Goal: Navigation & Orientation: Understand site structure

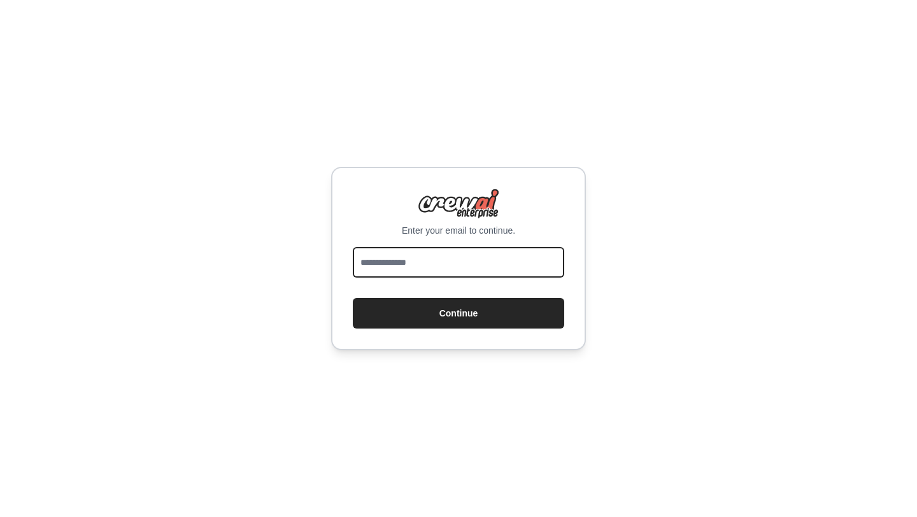
click at [401, 260] on input "email" at bounding box center [458, 262] width 211 height 31
type input "**********"
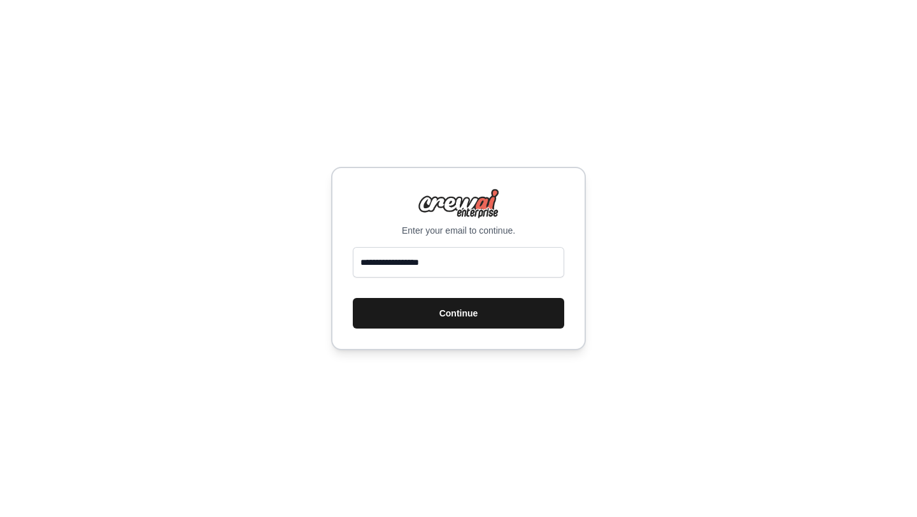
click at [449, 309] on button "Continue" at bounding box center [458, 313] width 211 height 31
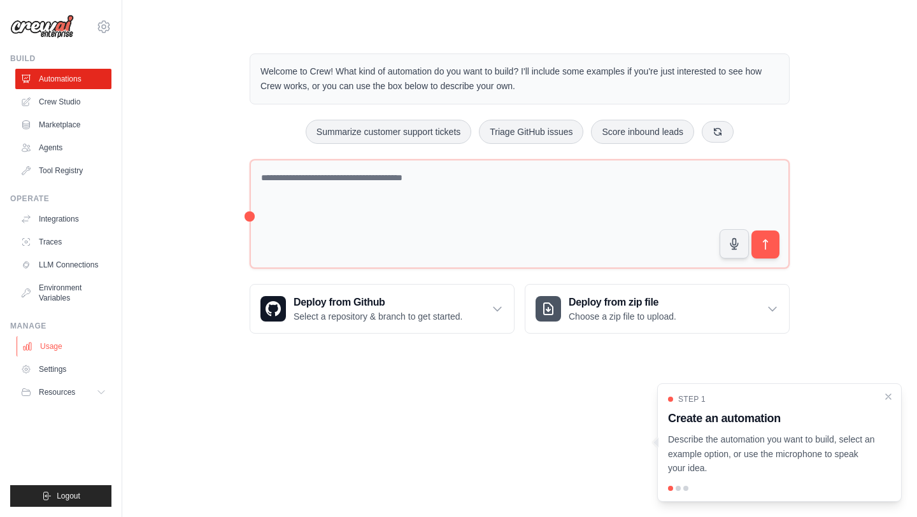
click at [61, 343] on link "Usage" at bounding box center [65, 346] width 96 height 20
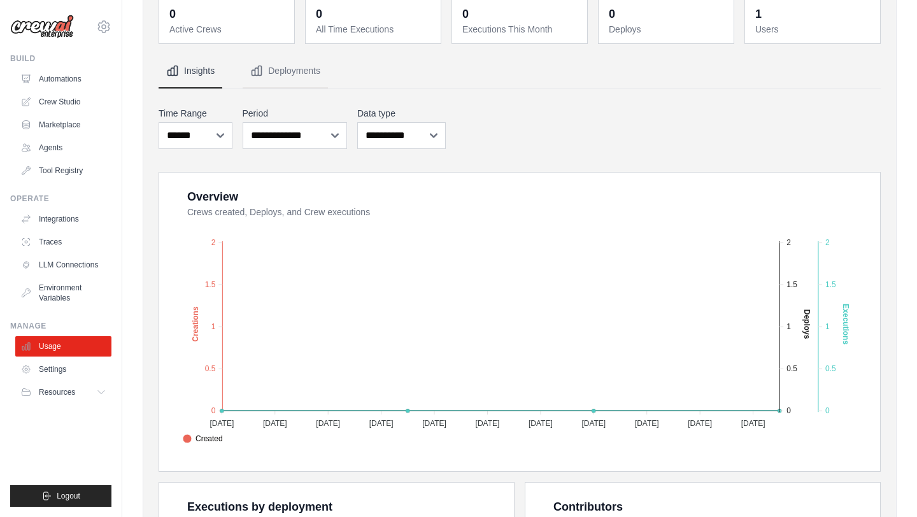
scroll to position [78, 0]
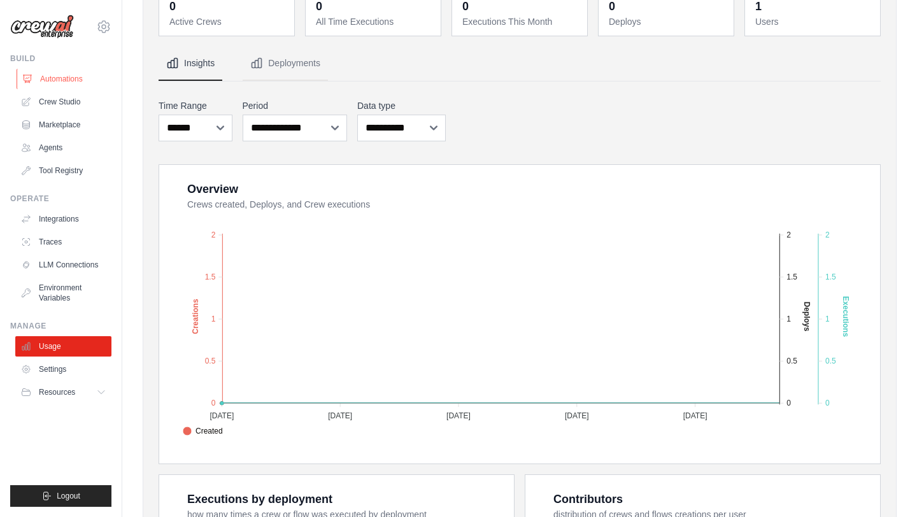
click at [57, 76] on link "Automations" at bounding box center [65, 79] width 96 height 20
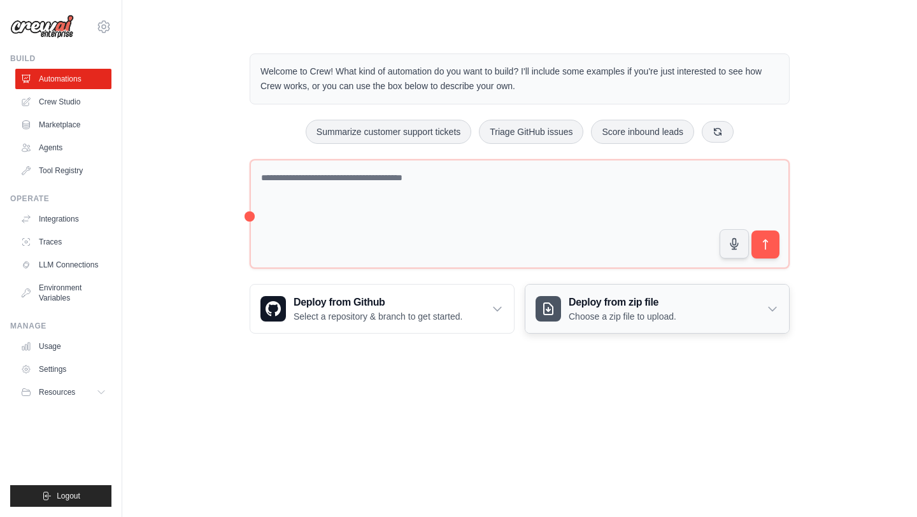
click at [612, 299] on h3 "Deploy from zip file" at bounding box center [623, 302] width 108 height 15
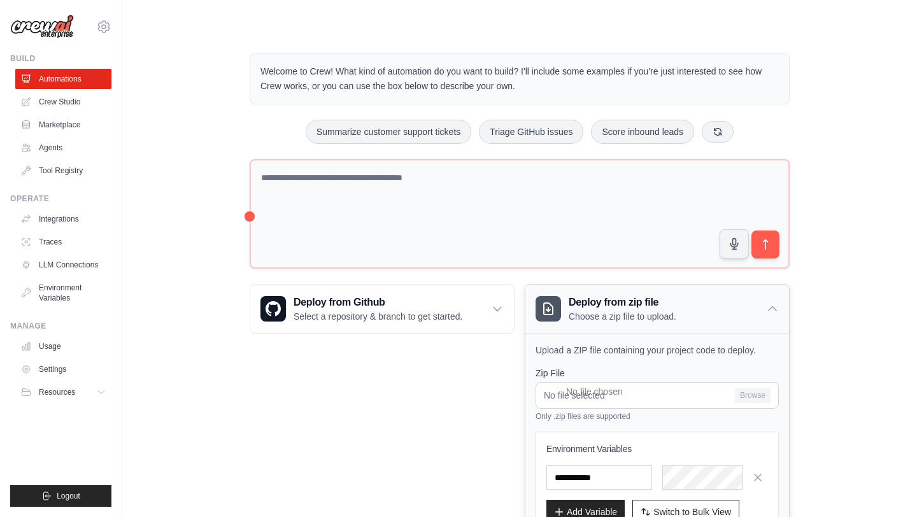
scroll to position [99, 0]
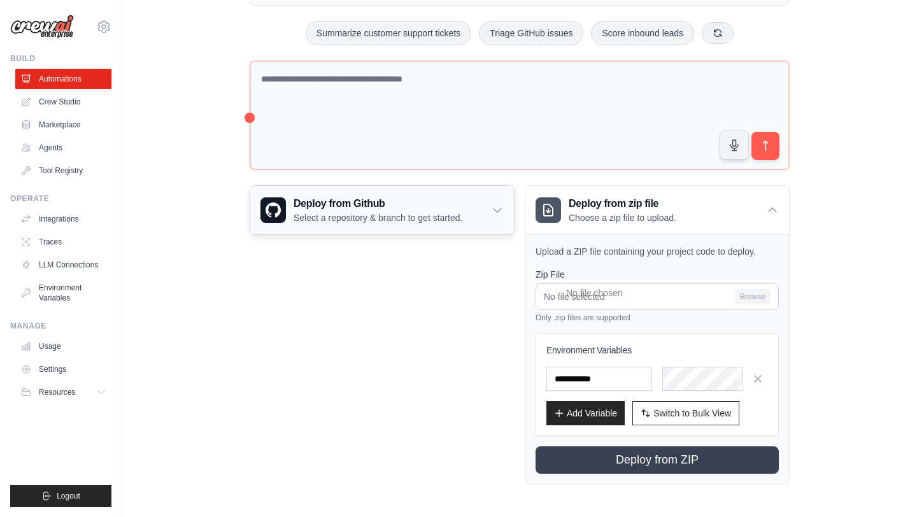
click at [480, 215] on div "Deploy from Github Select a repository & branch to get started." at bounding box center [382, 210] width 264 height 48
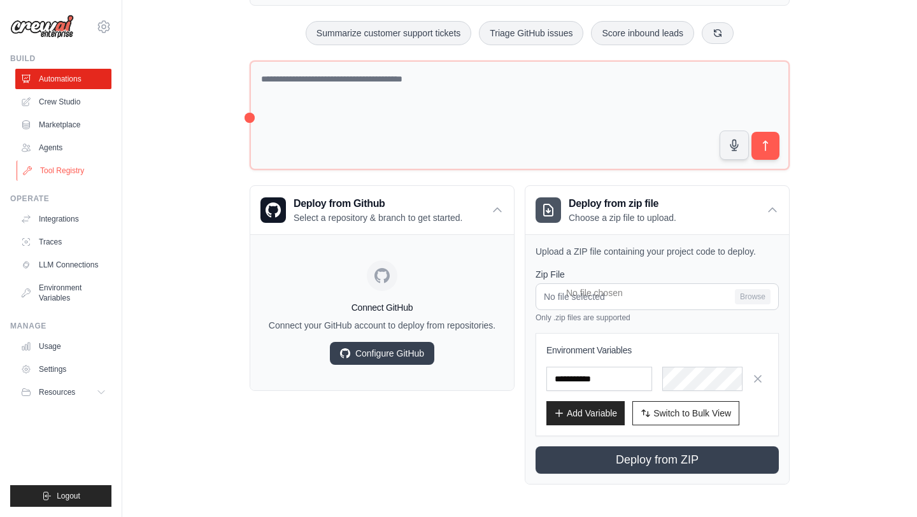
click at [66, 163] on link "Tool Registry" at bounding box center [65, 170] width 96 height 20
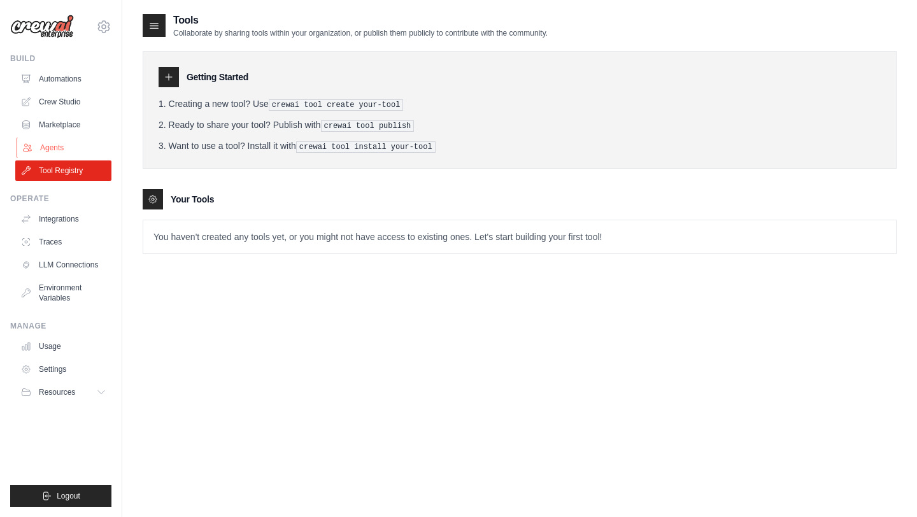
click at [66, 150] on link "Agents" at bounding box center [65, 148] width 96 height 20
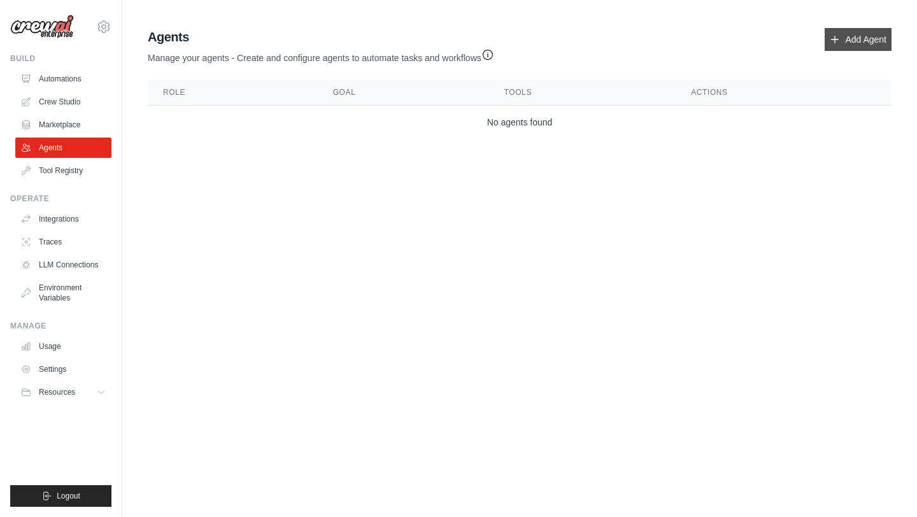
click at [843, 39] on link "Add Agent" at bounding box center [858, 39] width 67 height 23
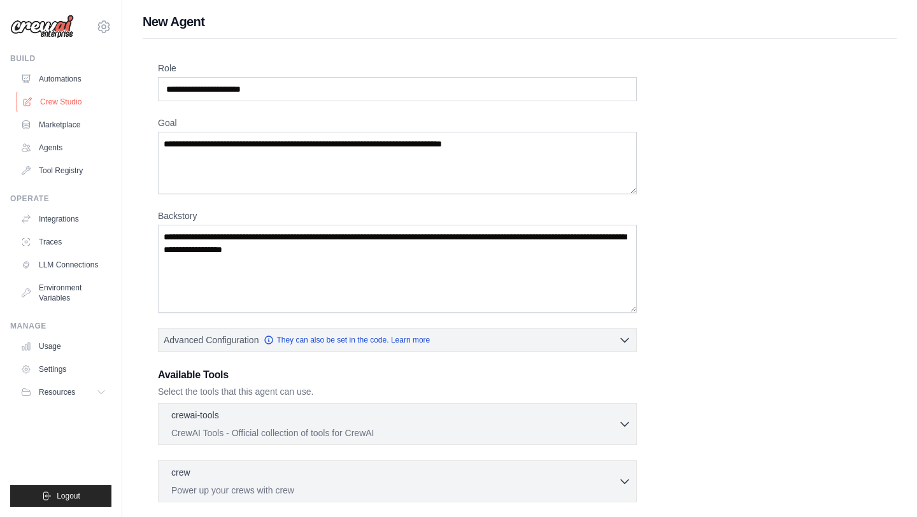
click at [66, 101] on link "Crew Studio" at bounding box center [65, 102] width 96 height 20
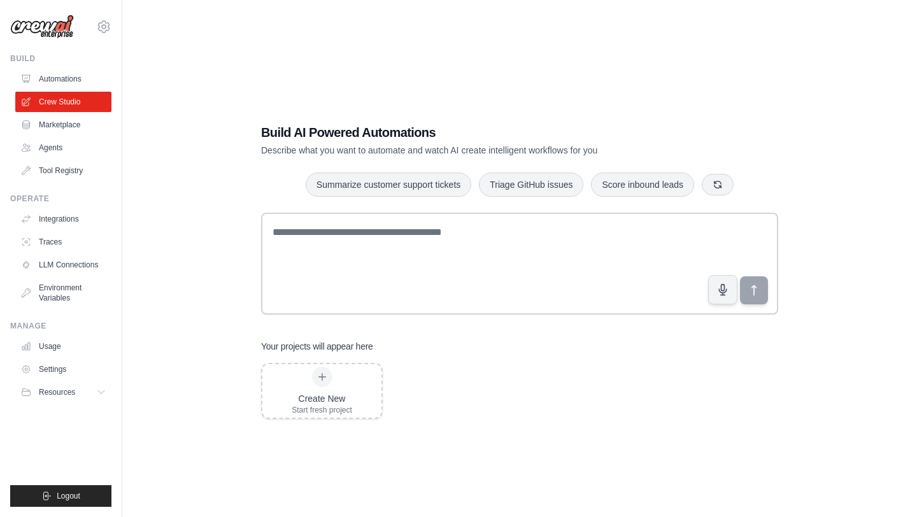
scroll to position [25, 0]
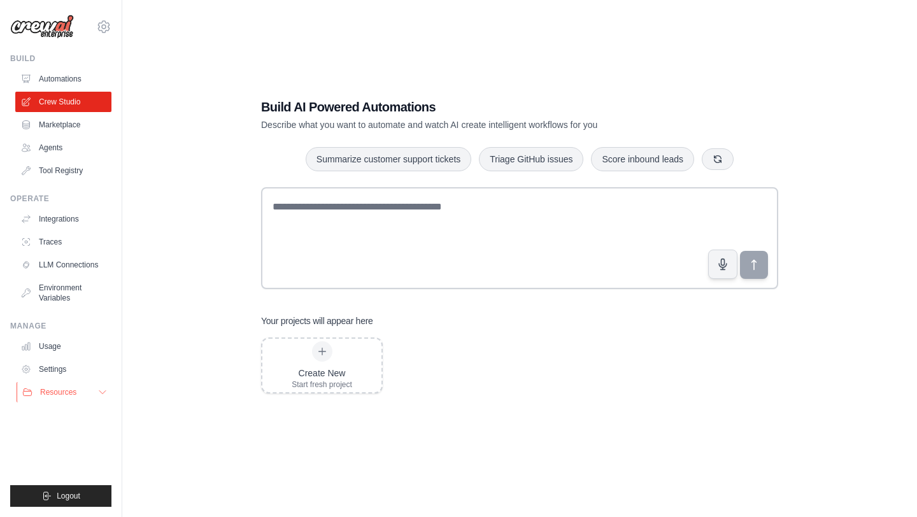
click at [69, 391] on span "Resources" at bounding box center [58, 392] width 36 height 10
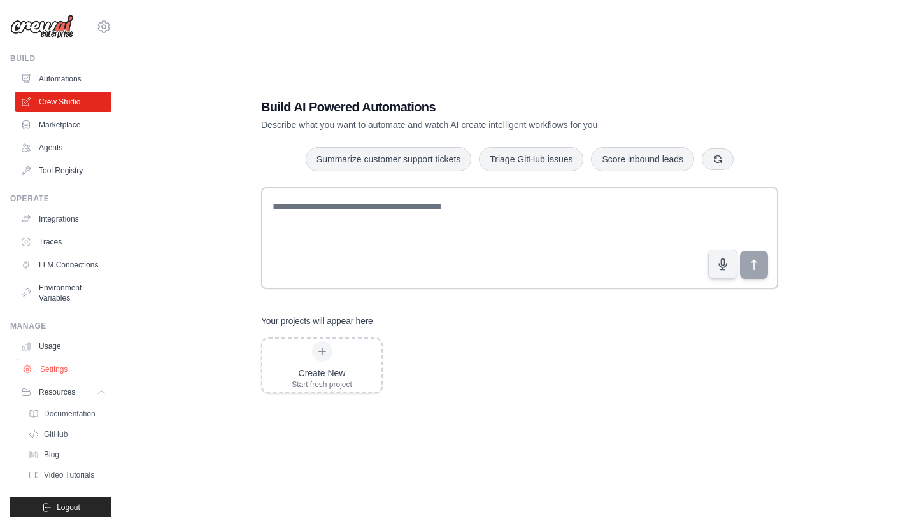
click at [59, 371] on link "Settings" at bounding box center [65, 369] width 96 height 20
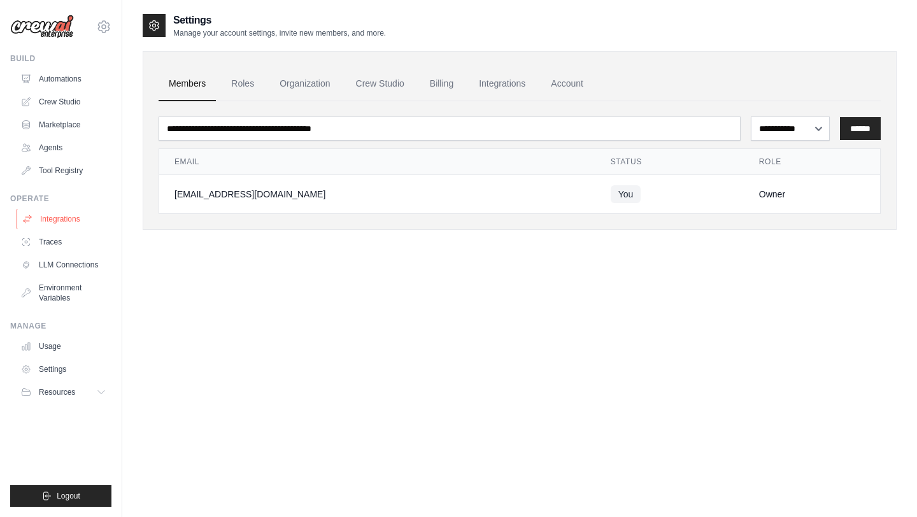
click at [76, 220] on link "Integrations" at bounding box center [65, 219] width 96 height 20
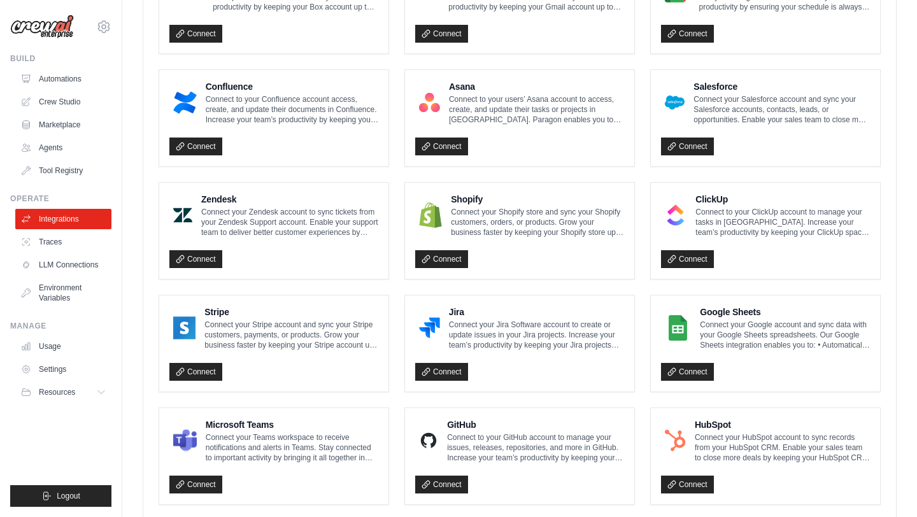
scroll to position [427, 0]
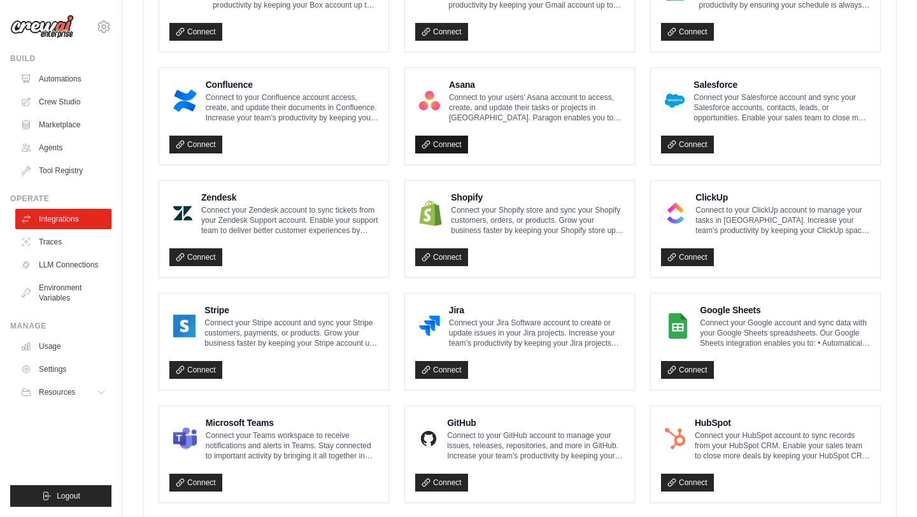
click at [458, 138] on link "Connect" at bounding box center [441, 145] width 53 height 18
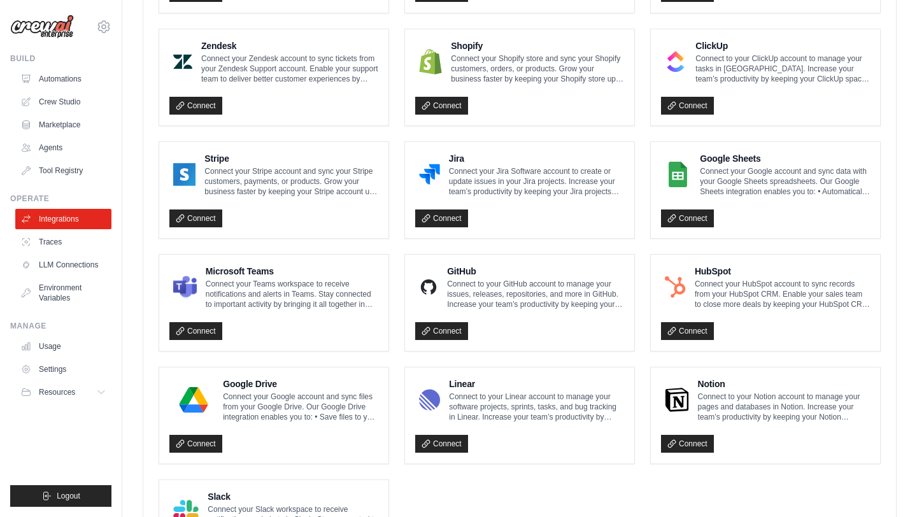
scroll to position [676, 0]
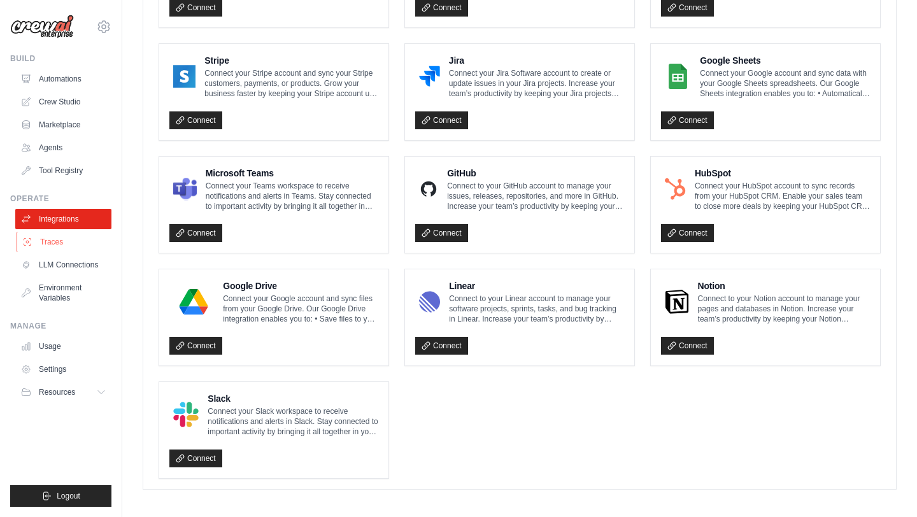
click at [85, 238] on link "Traces" at bounding box center [65, 242] width 96 height 20
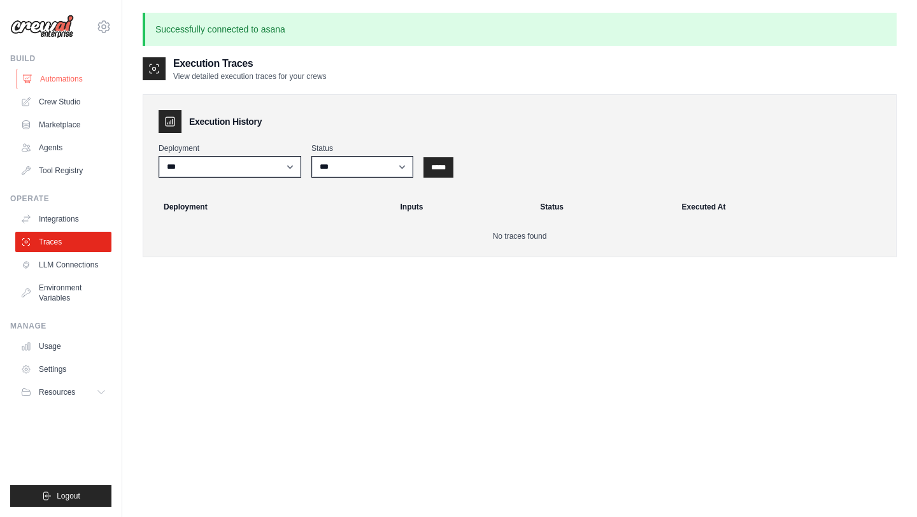
click at [73, 71] on link "Automations" at bounding box center [65, 79] width 96 height 20
